Goal: Task Accomplishment & Management: Use online tool/utility

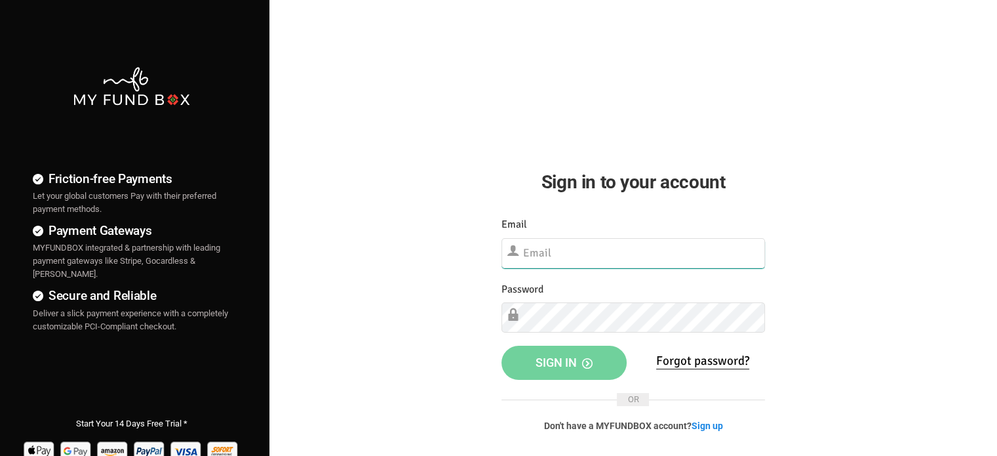
type input "[EMAIL_ADDRESS][DOMAIN_NAME]"
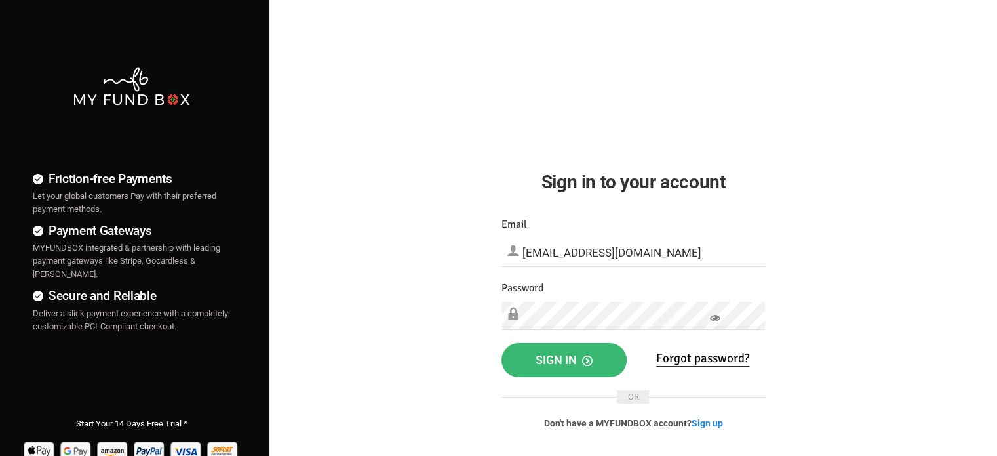
click at [538, 354] on span "Sign in" at bounding box center [564, 360] width 57 height 14
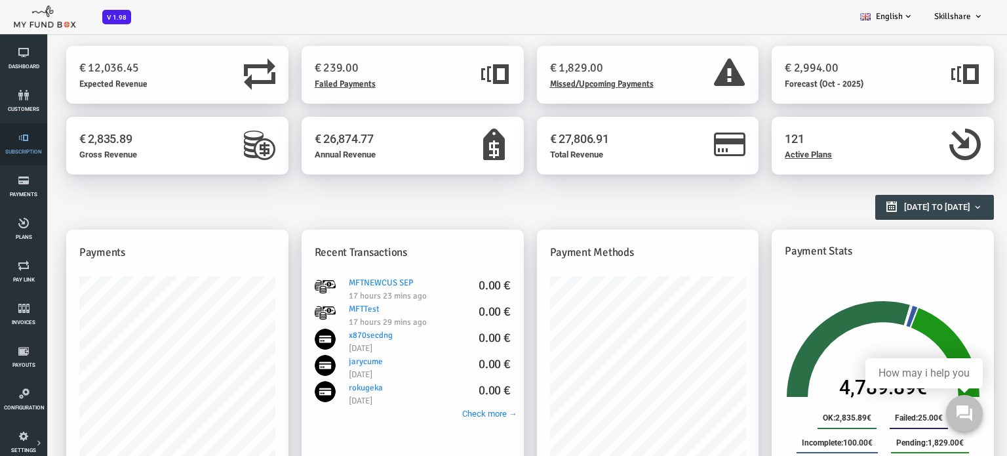
click at [0, 0] on span "Subscription" at bounding box center [0, 0] width 0 height 0
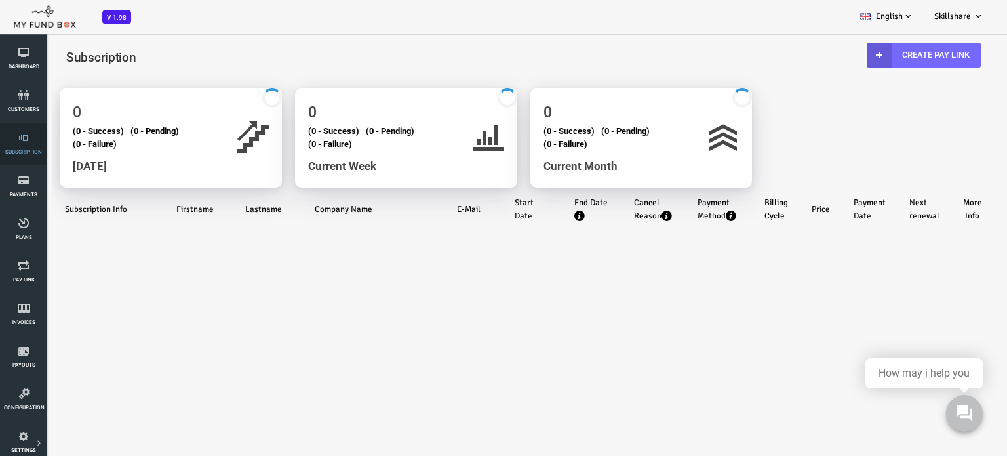
select select "100"
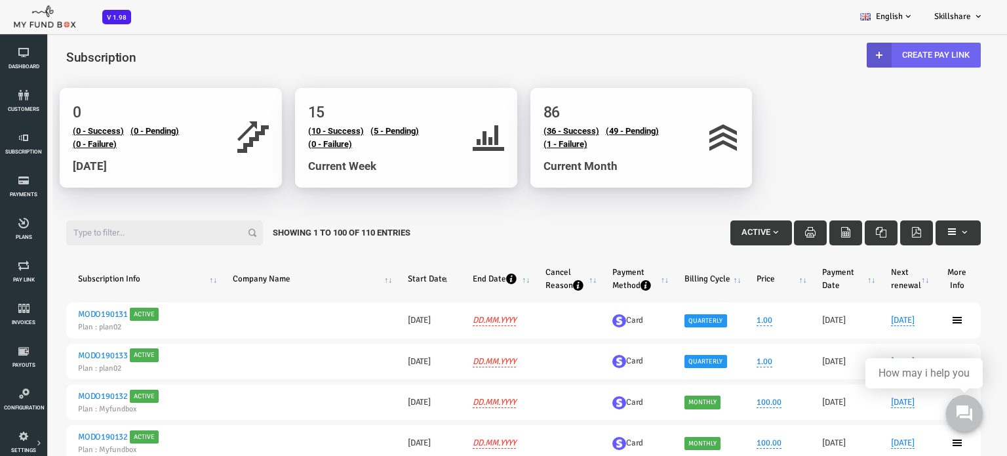
click at [906, 56] on link "Create Pay Link" at bounding box center [884, 55] width 114 height 25
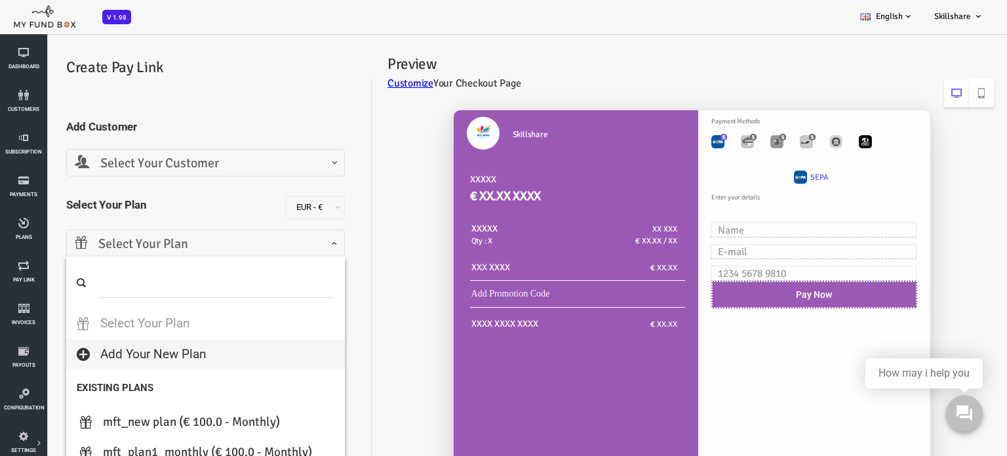
click at [283, 243] on span "Select Your Plan" at bounding box center [166, 244] width 262 height 20
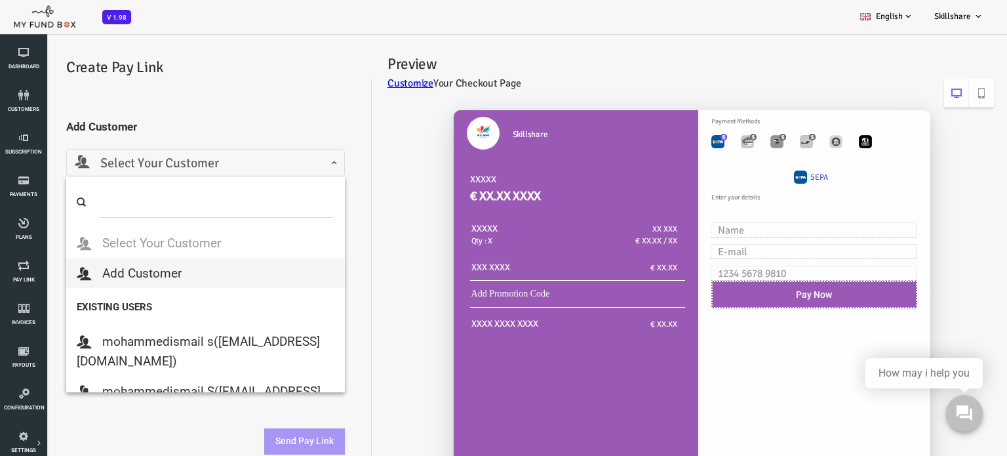
click at [35, 173] on span at bounding box center [35, 173] width 0 height 0
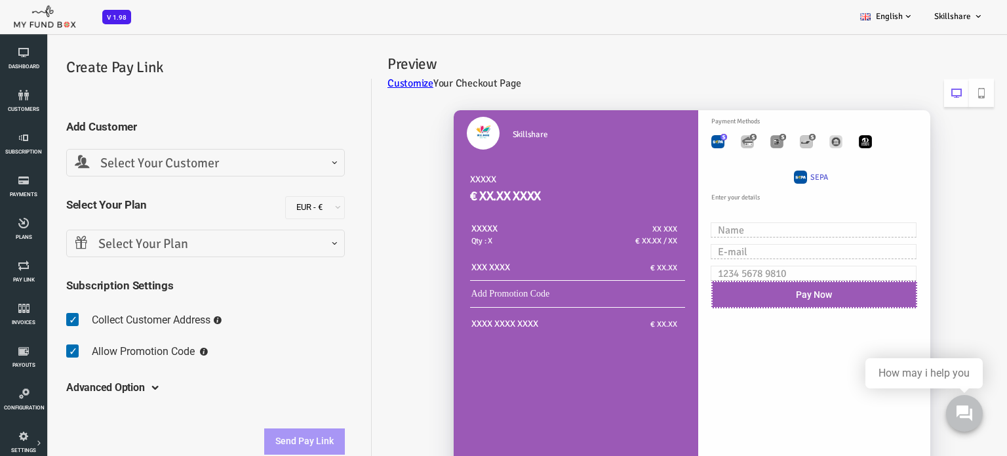
click at [372, 173] on div "Skillshare XXXXX € XX.XX XXXX XXXXX Qty : X XX XXX € XX.XX / XX XXX XXXX € XX.XX" at bounding box center [643, 328] width 622 height 463
click at [374, 379] on div "Skillshare XXXXX € XX.XX XXXX XXXXX Qty : X XX XXX € XX.XX / XX XXX XXXX € XX.XX" at bounding box center [643, 328] width 622 height 463
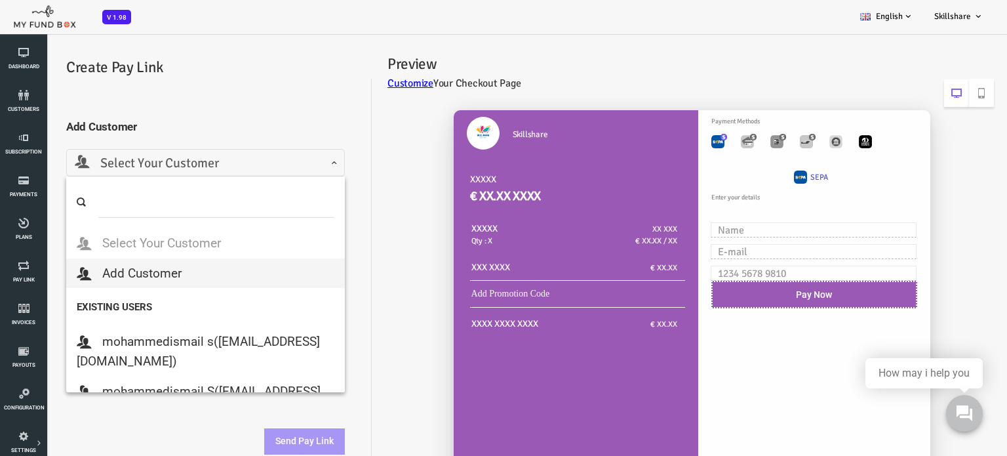
click at [294, 169] on span "Select Your Customer" at bounding box center [166, 163] width 262 height 20
click at [148, 197] on input "search" at bounding box center [176, 202] width 237 height 31
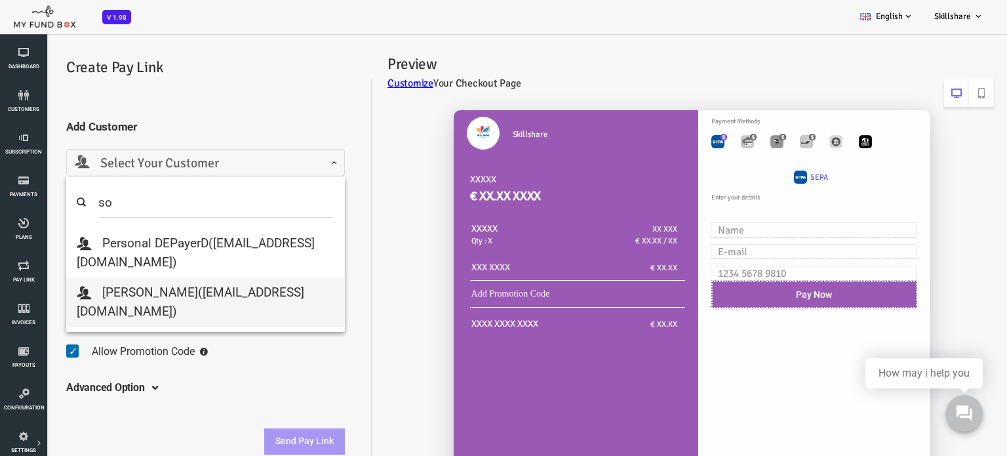
type input "so"
select select "sowndaryaraguramanitcs@gmail.com"
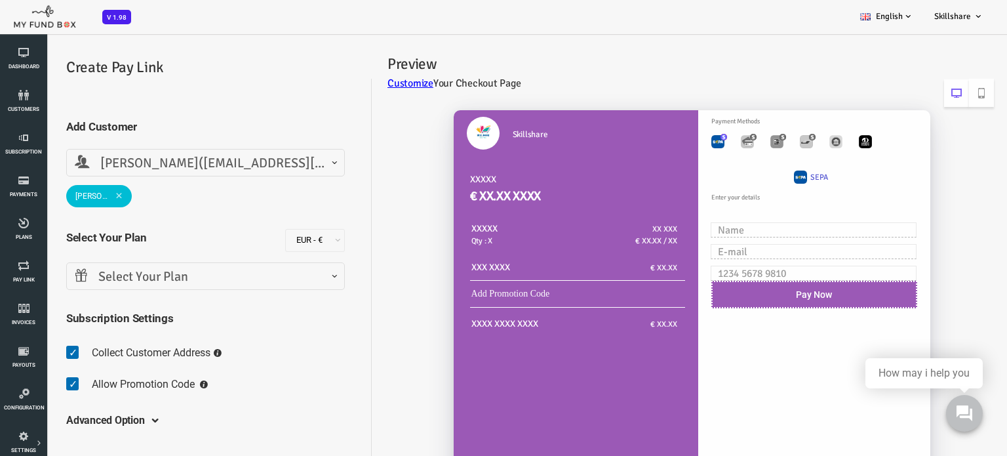
click at [286, 274] on span "Select Your Plan" at bounding box center [166, 277] width 262 height 20
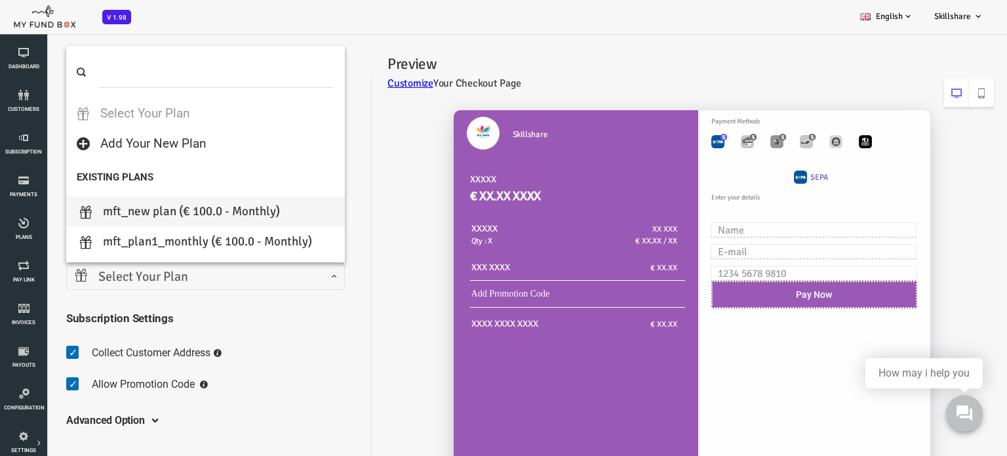
select select "MFT_new plan"
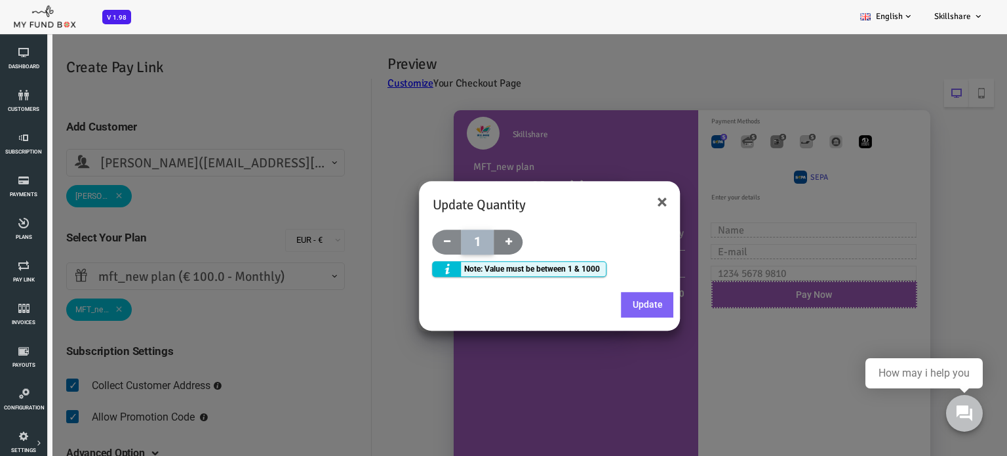
click at [472, 245] on span at bounding box center [468, 242] width 29 height 25
type input "2"
click at [622, 199] on button "×" at bounding box center [622, 202] width 10 height 20
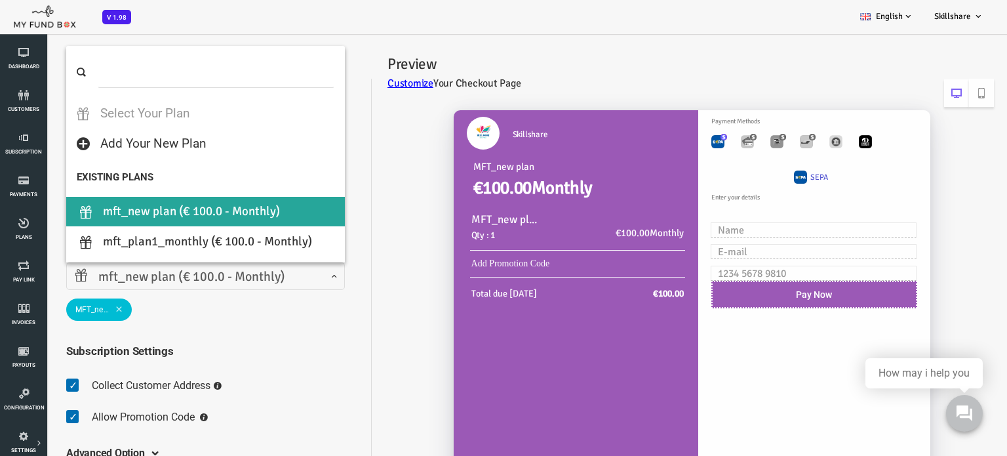
click at [35, 287] on span at bounding box center [35, 287] width 0 height 0
select select "MFT_Plan1_Monthly"
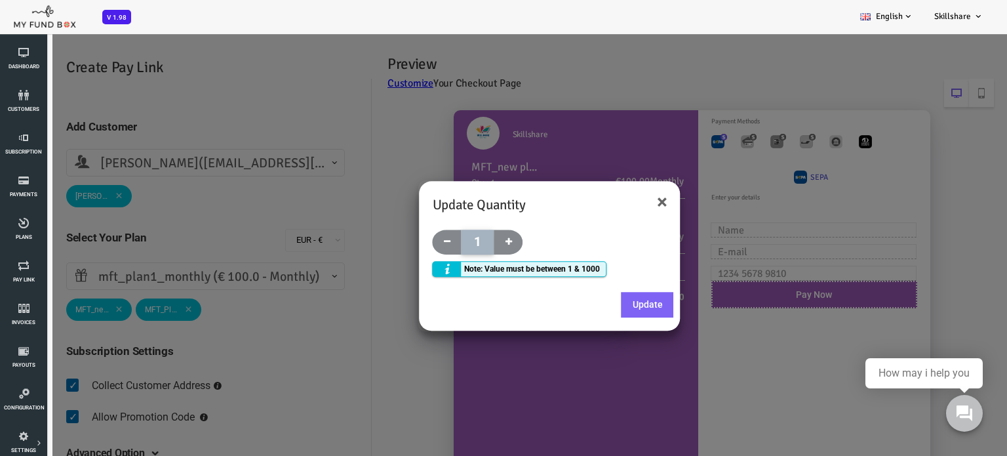
click at [77, 311] on div at bounding box center [483, 261] width 967 height 456
click at [624, 201] on button "×" at bounding box center [622, 202] width 10 height 20
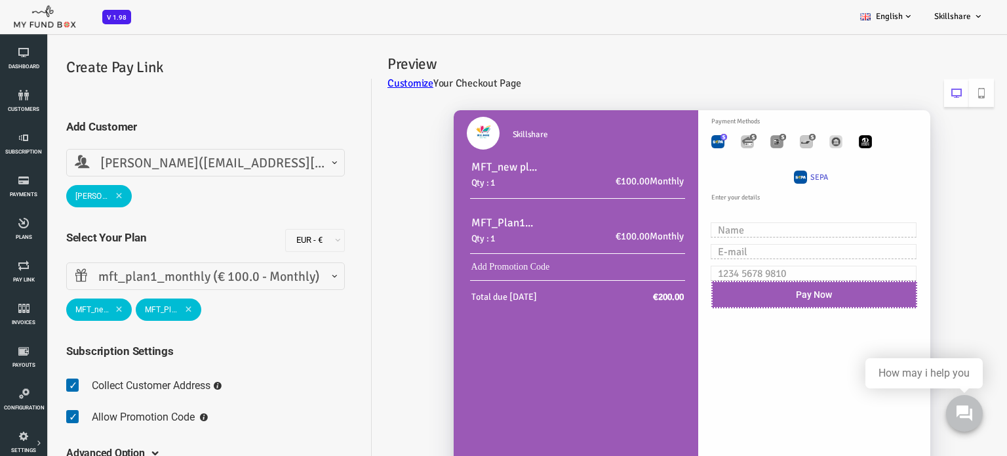
click at [149, 306] on span at bounding box center [148, 309] width 7 height 7
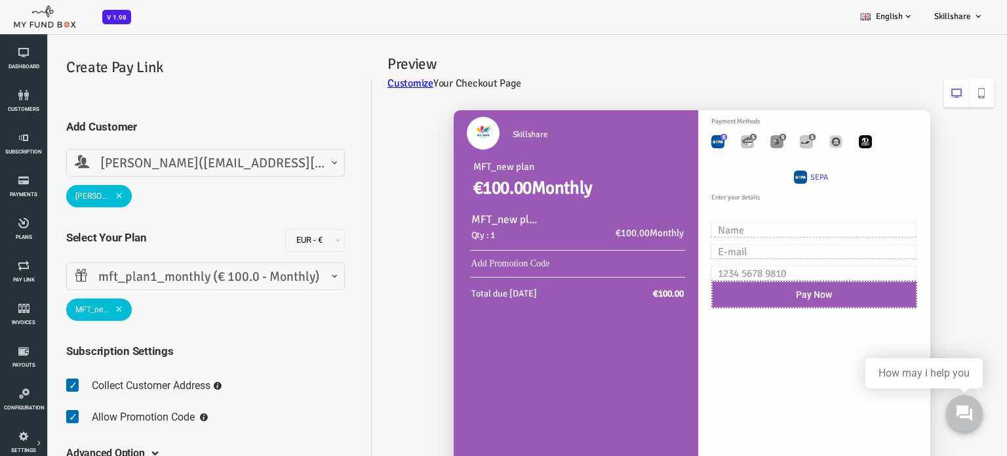
click at [222, 388] on fieldset "Collect Customer Address Allow Promotion Code Send paylink to customers" at bounding box center [165, 403] width 279 height 63
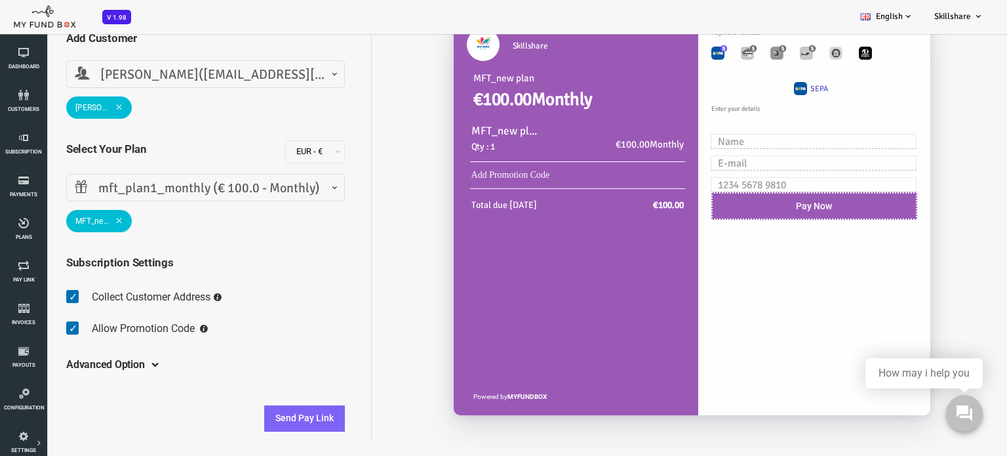
scroll to position [36, 0]
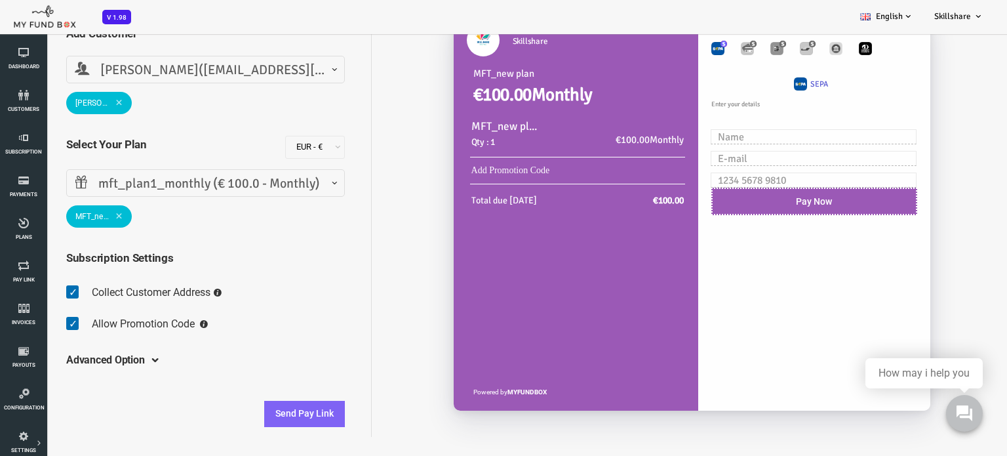
click at [364, 249] on div "Skillshare MFT_new plan €100.00 Monthly MFT_new plan Qty : 1 €100.00 Monthly Ad…" at bounding box center [643, 220] width 622 height 433
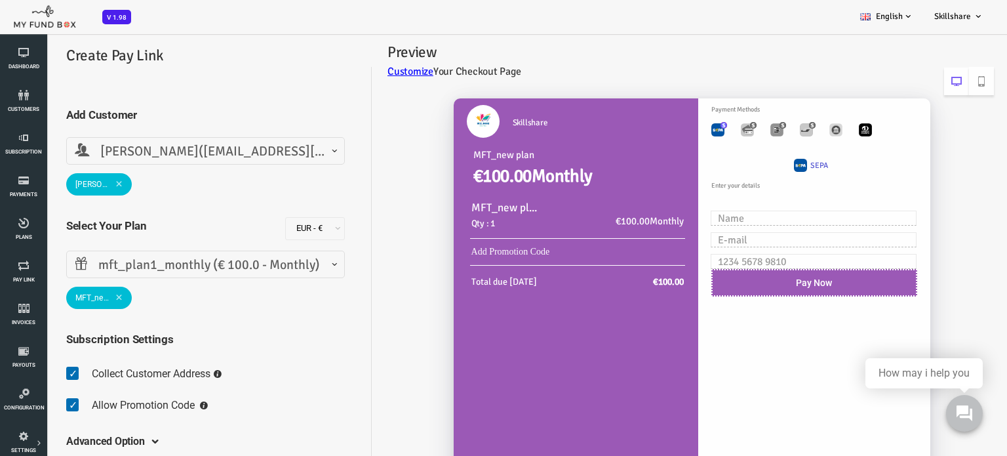
scroll to position [0, 0]
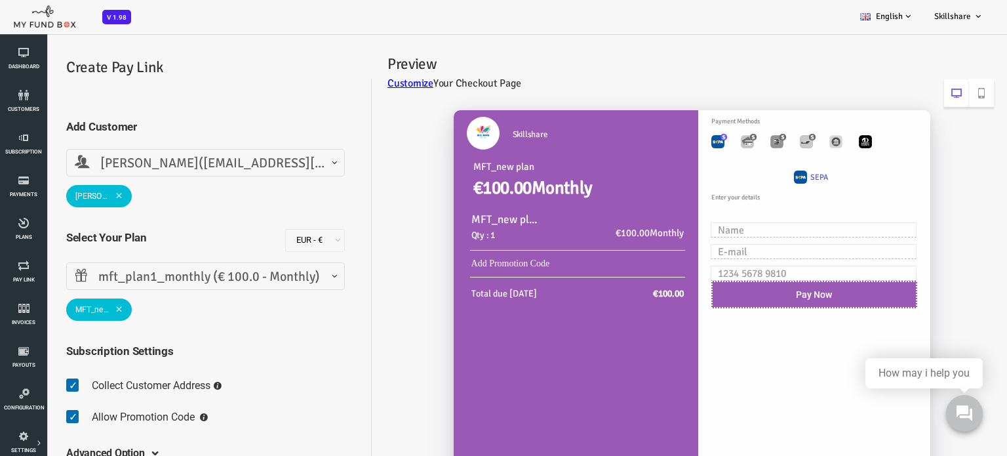
click at [370, 318] on div "Skillshare MFT_new plan €100.00 Monthly MFT_new plan Qty : 1 €100.00 Monthly Ad…" at bounding box center [643, 313] width 622 height 433
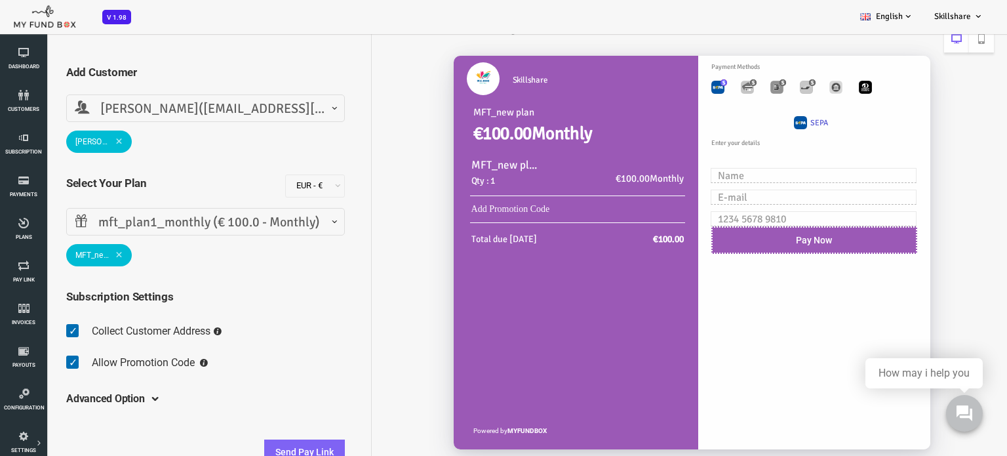
scroll to position [57, 0]
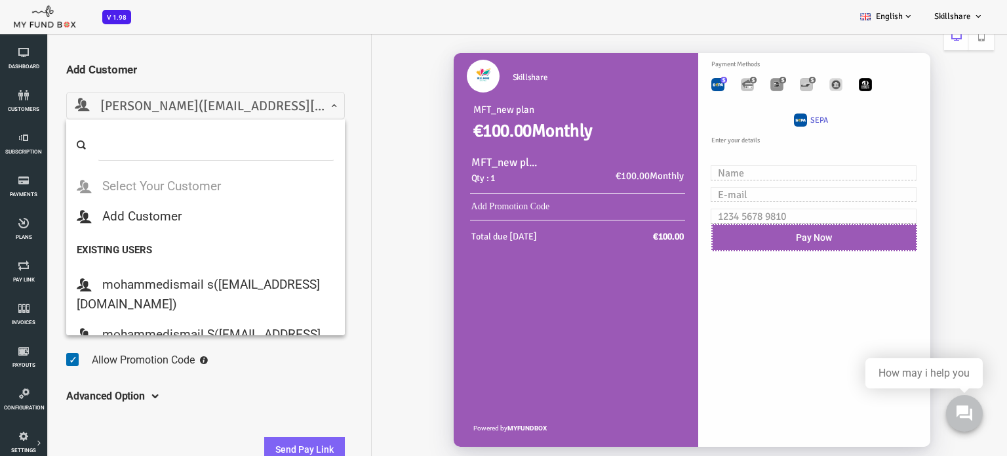
click at [35, 116] on span at bounding box center [35, 116] width 0 height 0
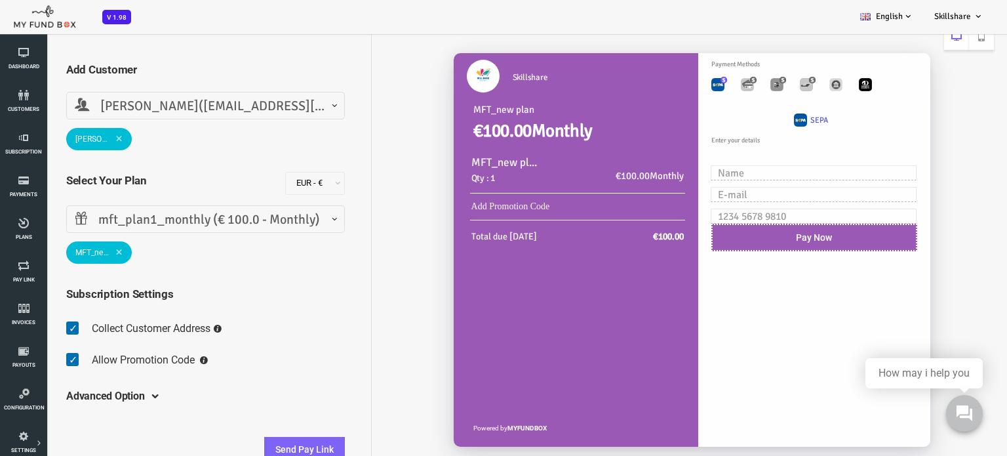
click at [371, 98] on div "Skillshare MFT_new plan €100.00 Monthly MFT_new plan Qty : 1 €100.00 Monthly Ad…" at bounding box center [643, 256] width 622 height 433
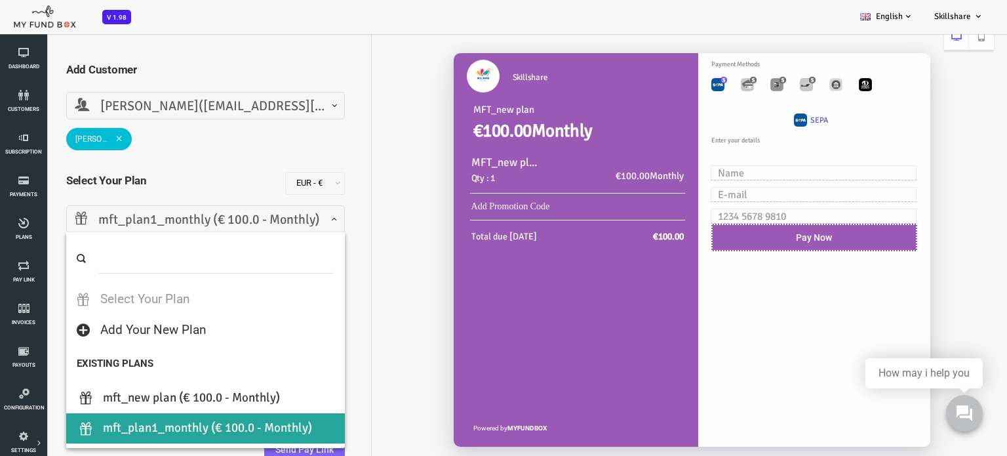
click at [35, 230] on span at bounding box center [35, 230] width 0 height 0
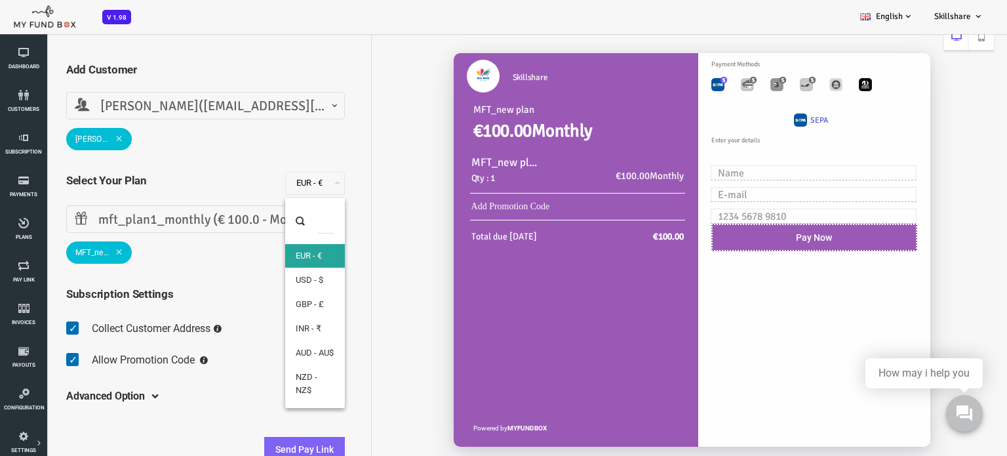
click at [250, 190] on span at bounding box center [250, 190] width 0 height 0
click at [209, 177] on h5 "Select Your Plan" at bounding box center [129, 180] width 206 height 17
click at [111, 393] on span at bounding box center [111, 396] width 0 height 10
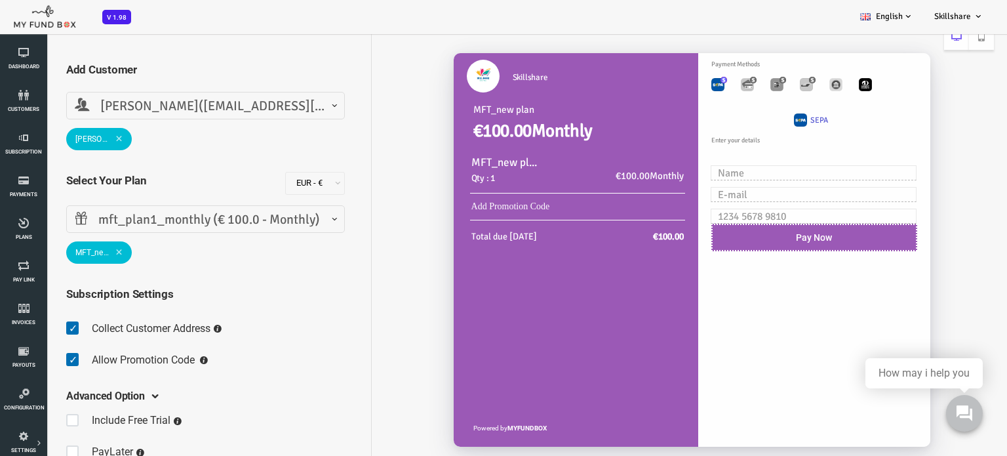
click at [358, 386] on div "Skillshare MFT_new plan €100.00 Monthly MFT_new plan Qty : 1 €100.00 Monthly Ad…" at bounding box center [643, 256] width 622 height 433
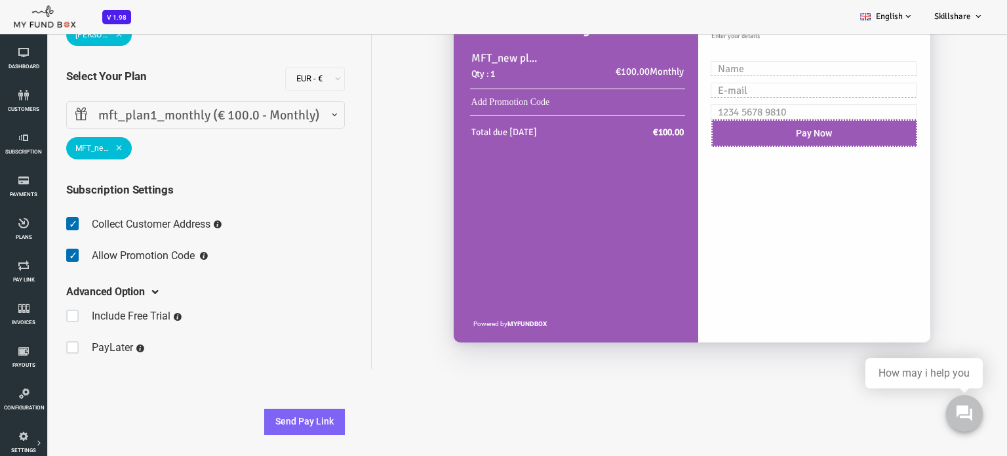
scroll to position [36, 0]
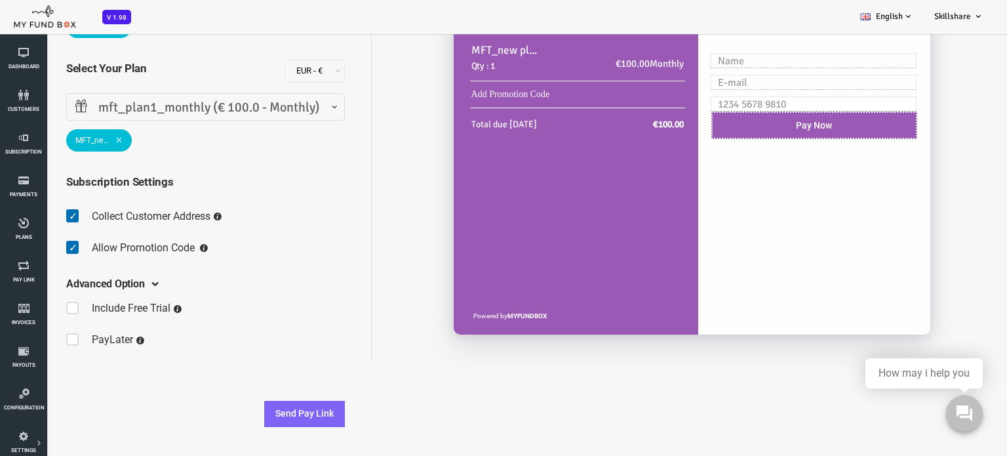
click at [111, 286] on span at bounding box center [111, 284] width 0 height 10
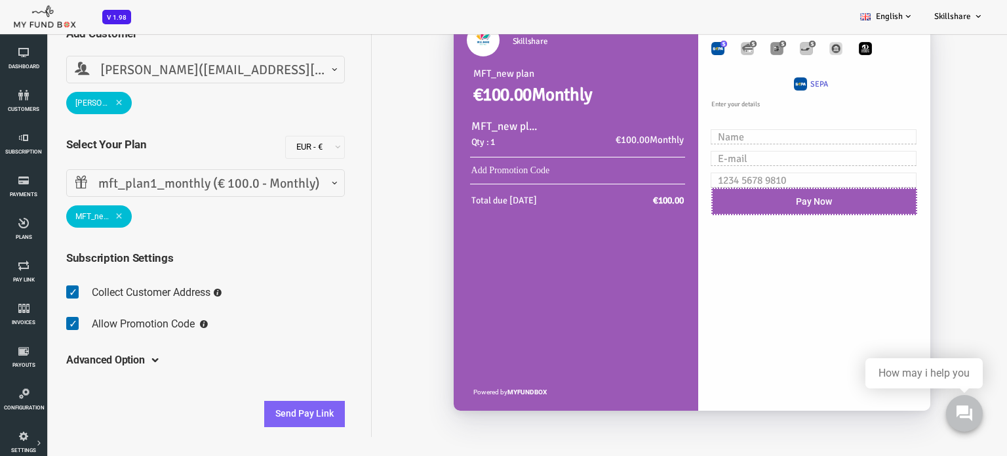
click at [111, 359] on span at bounding box center [111, 360] width 0 height 10
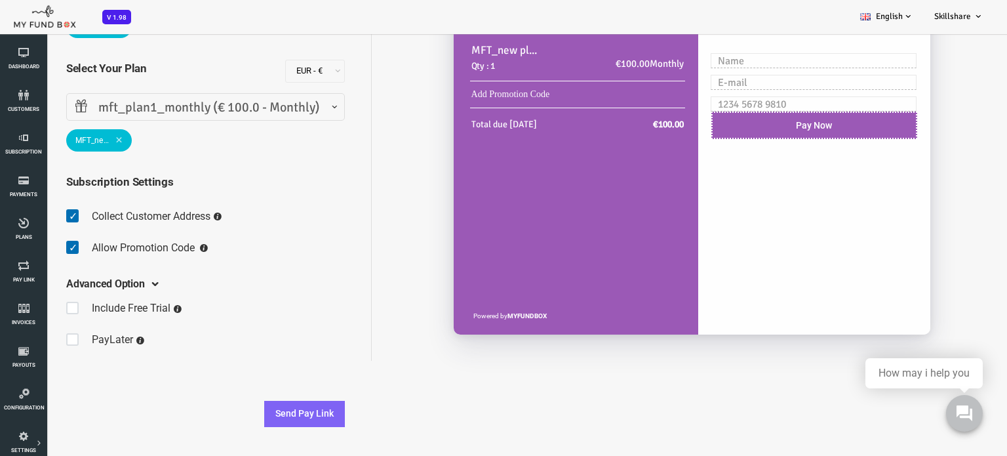
click at [33, 308] on span at bounding box center [36, 308] width 20 height 26
click at [27, 298] on input "checkbox" at bounding box center [26, 298] width 1 height 1
checkbox input "true"
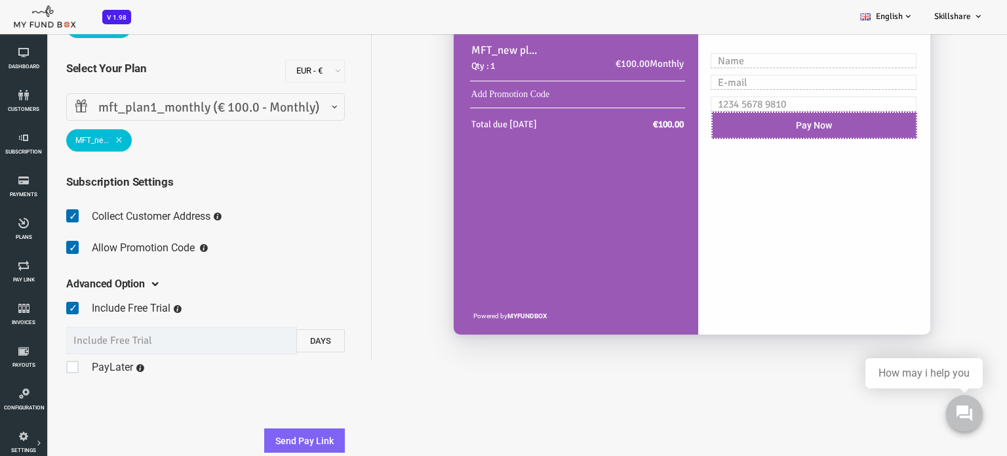
click at [275, 339] on span "Days" at bounding box center [281, 341] width 48 height 28
click at [282, 339] on span "Days" at bounding box center [281, 341] width 48 height 28
click at [63, 342] on input "text" at bounding box center [141, 341] width 231 height 28
type input "1"
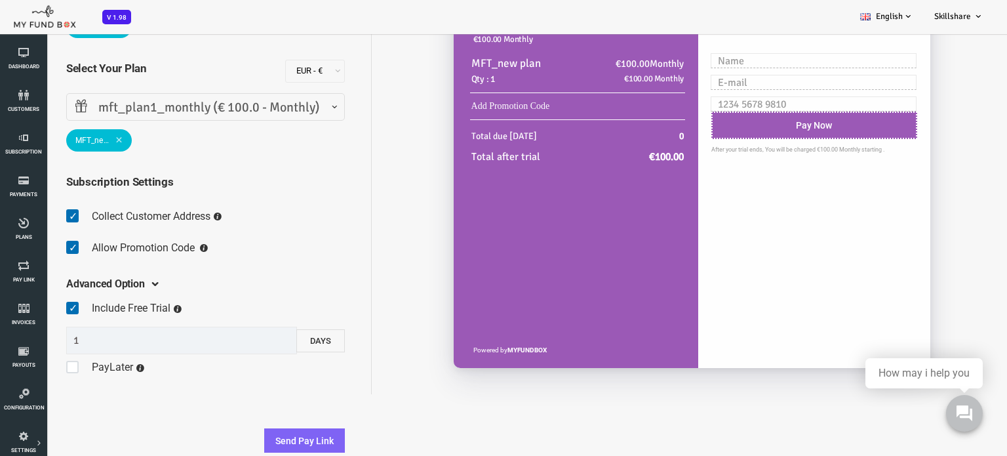
click at [152, 408] on div "Send Pay Link" at bounding box center [166, 429] width 292 height 49
click at [31, 308] on span at bounding box center [36, 308] width 20 height 26
click at [27, 298] on input "checkbox" at bounding box center [26, 298] width 1 height 1
checkbox input "false"
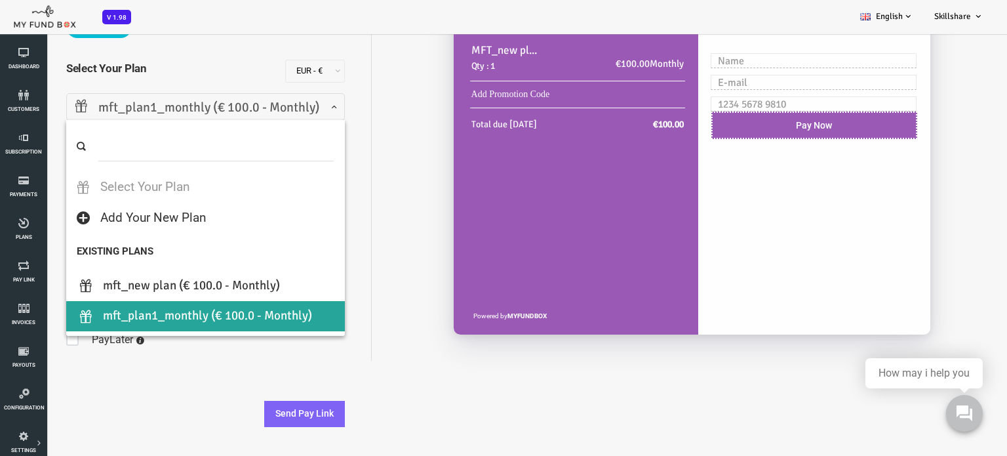
click at [35, 117] on span at bounding box center [35, 117] width 0 height 0
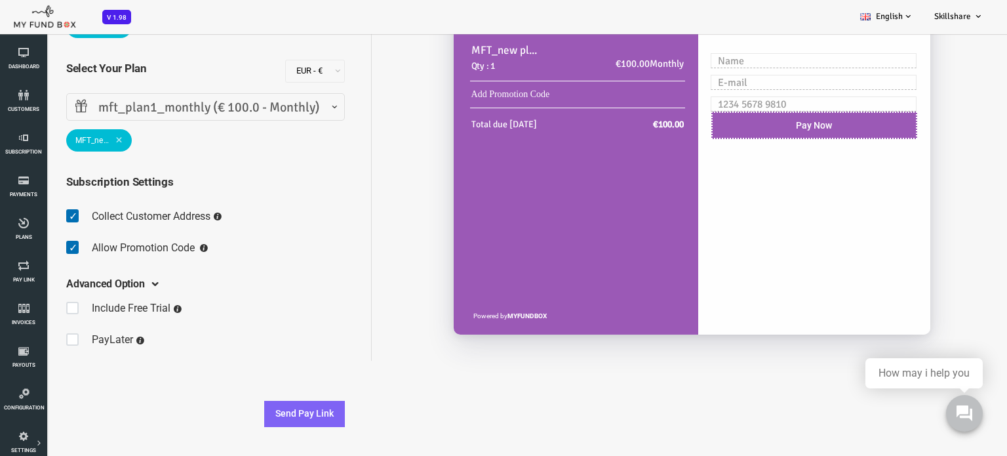
click at [355, 182] on div "Skillshare MFT_new plan €100.00 Monthly MFT_new plan Qty : 1 €100.00 Monthly Ad…" at bounding box center [643, 144] width 622 height 433
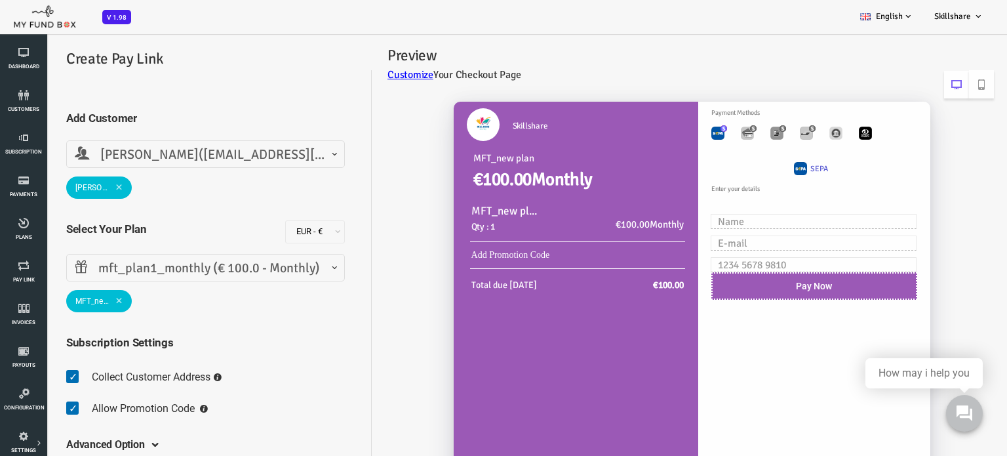
scroll to position [0, 0]
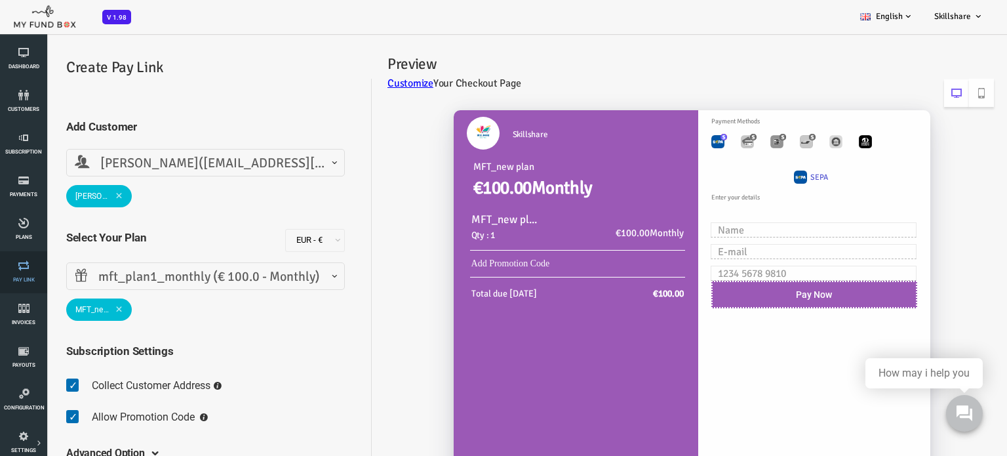
click at [26, 273] on link "Pay Link" at bounding box center [23, 272] width 39 height 42
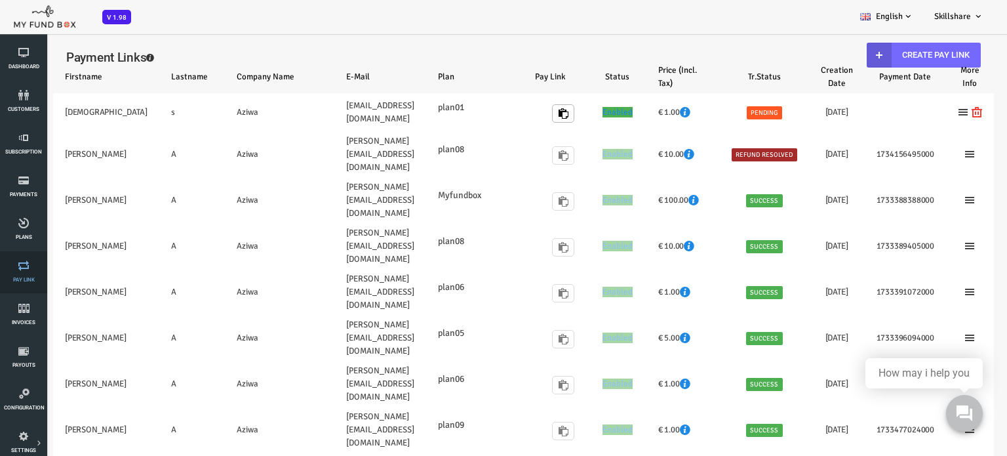
select select "100"
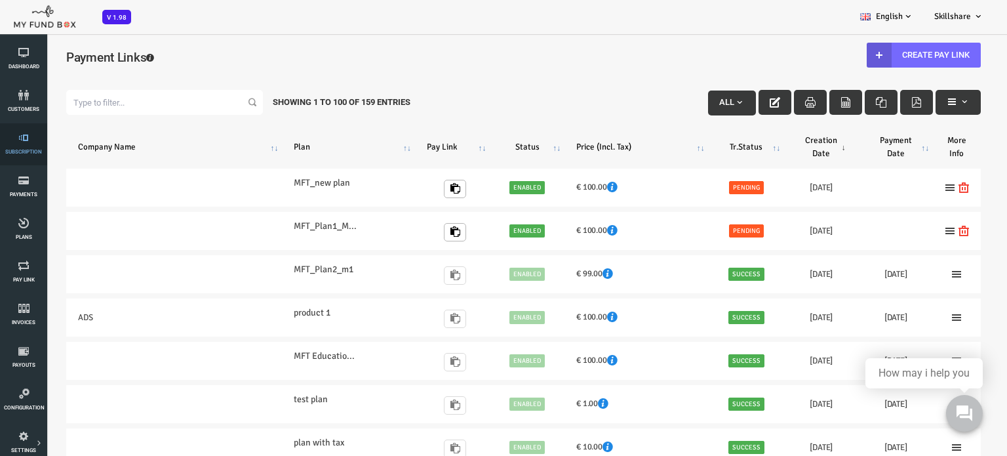
click at [0, 0] on span "Subscription" at bounding box center [0, 0] width 0 height 0
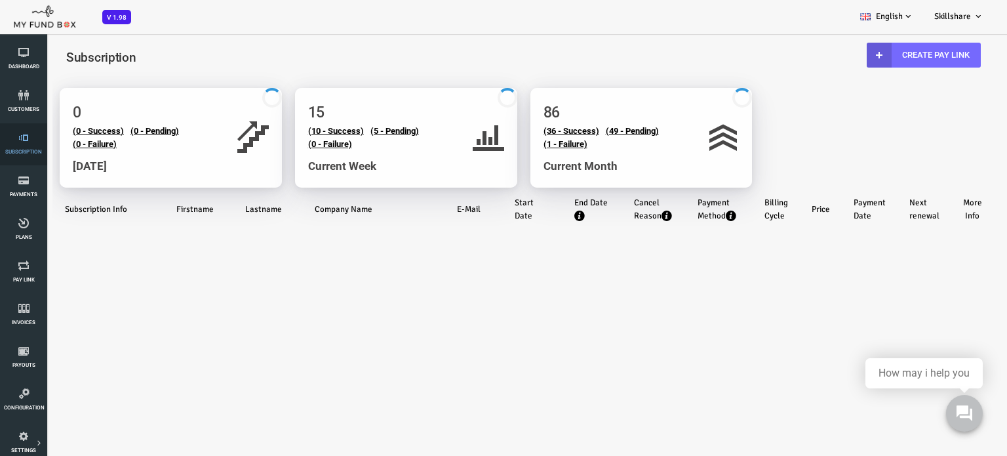
select select "100"
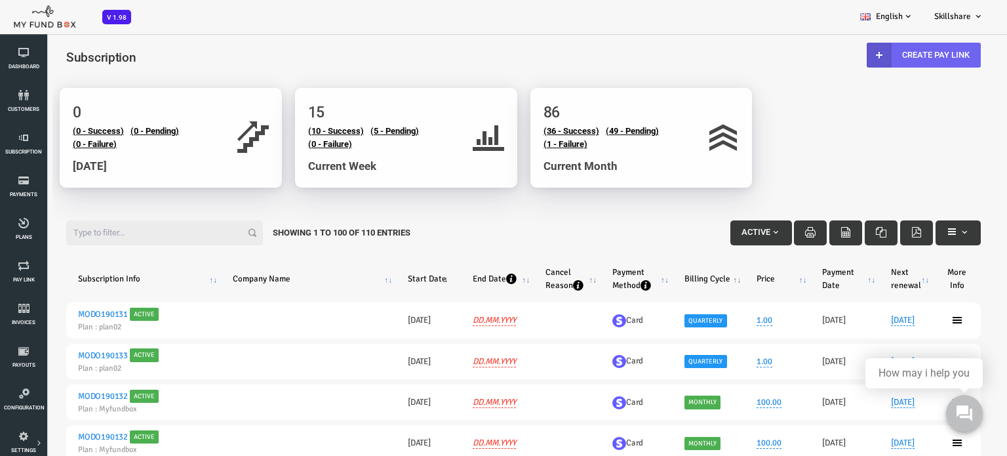
click at [890, 50] on link "Create Pay Link" at bounding box center [884, 55] width 114 height 25
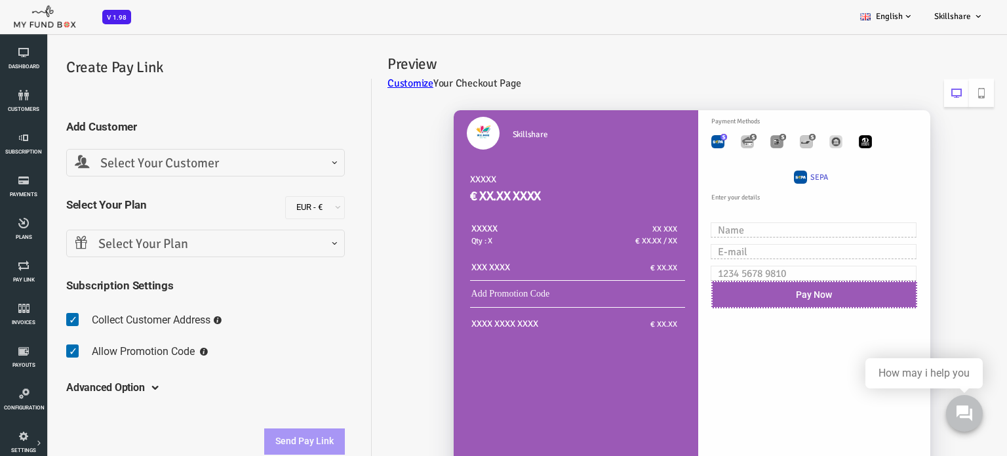
click at [111, 388] on span at bounding box center [111, 387] width 0 height 10
